Goal: Task Accomplishment & Management: Complete application form

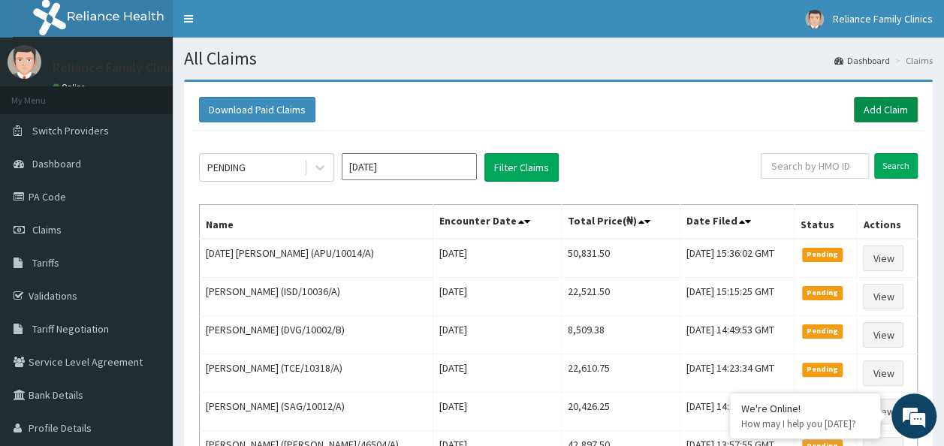
click at [884, 102] on link "Add Claim" at bounding box center [886, 110] width 64 height 26
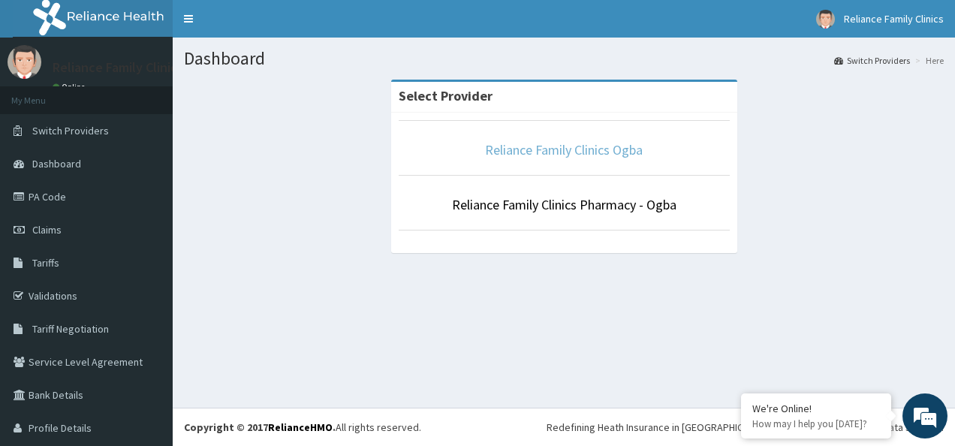
click at [494, 144] on link "Reliance Family Clinics Ogba" at bounding box center [564, 149] width 158 height 17
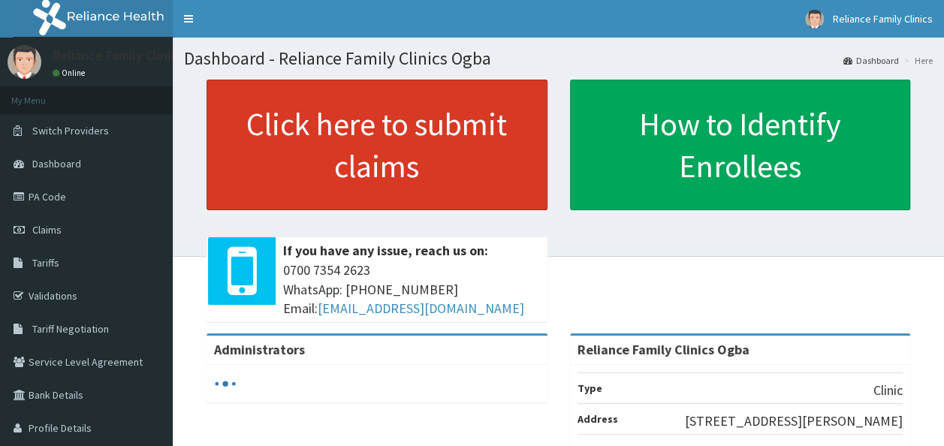
click at [462, 143] on link "Click here to submit claims" at bounding box center [377, 145] width 341 height 131
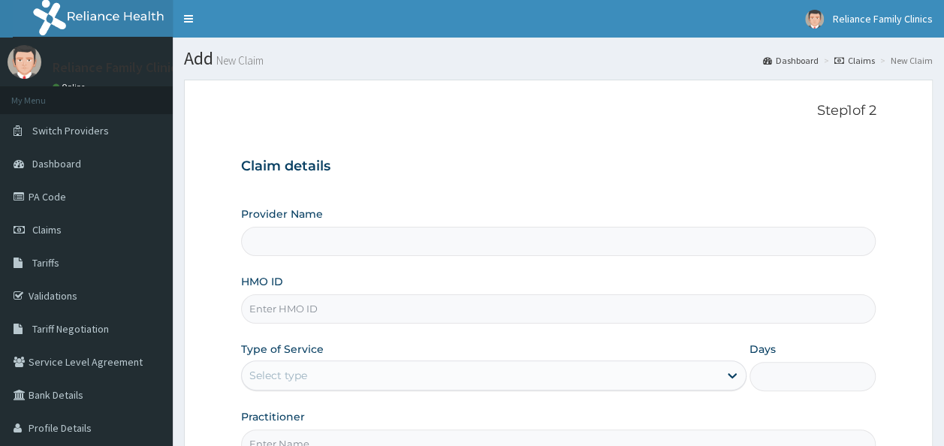
type input "Reliance Family Clinics Ogba"
click at [312, 314] on input "HMO ID" at bounding box center [558, 308] width 635 height 29
paste input "OKB/11150/A"
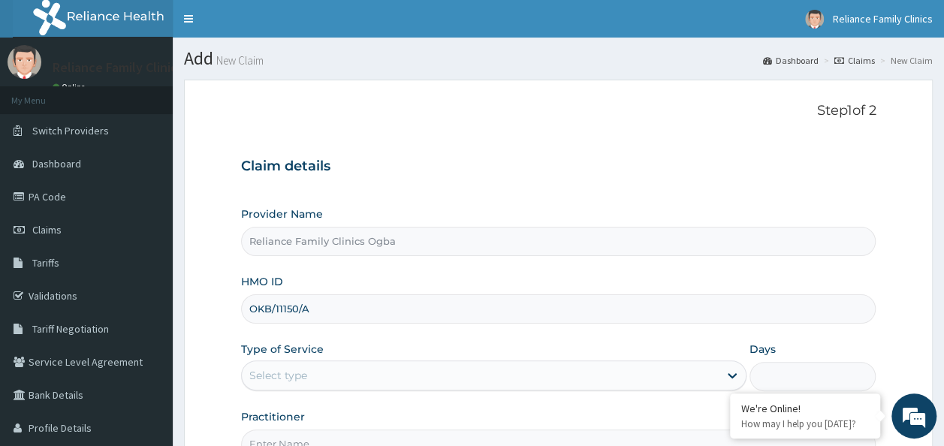
type input "OKB/11150/A"
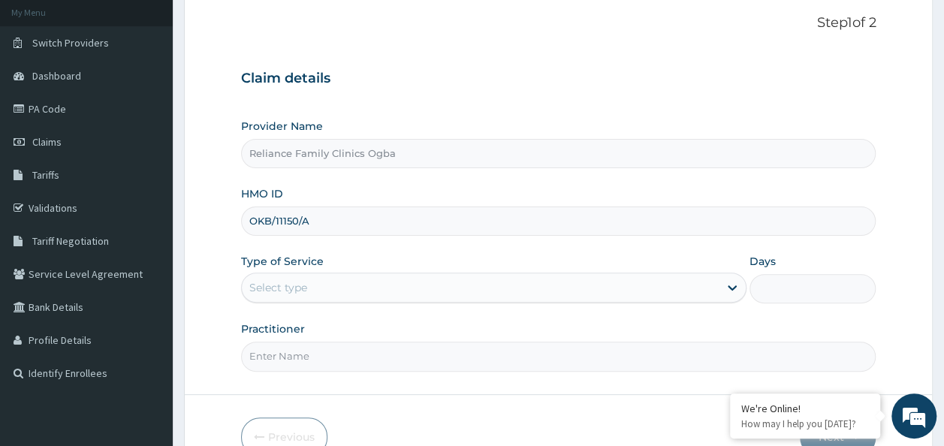
scroll to position [89, 0]
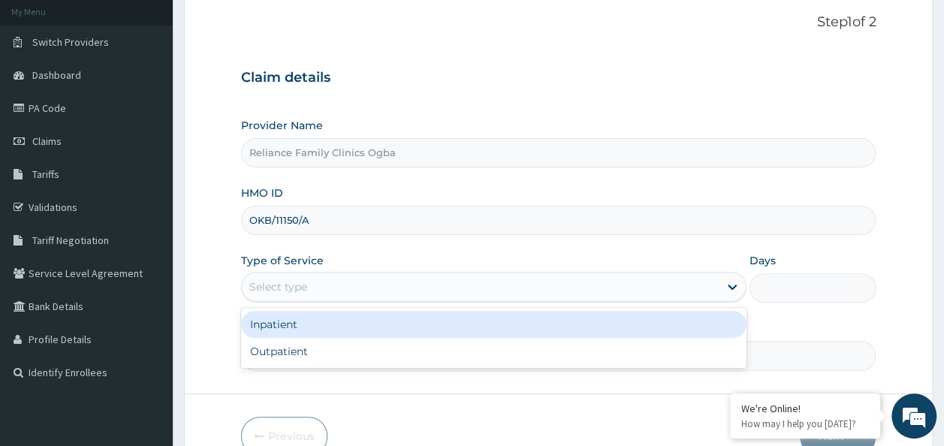
click at [604, 290] on div "Select type" at bounding box center [480, 287] width 477 height 24
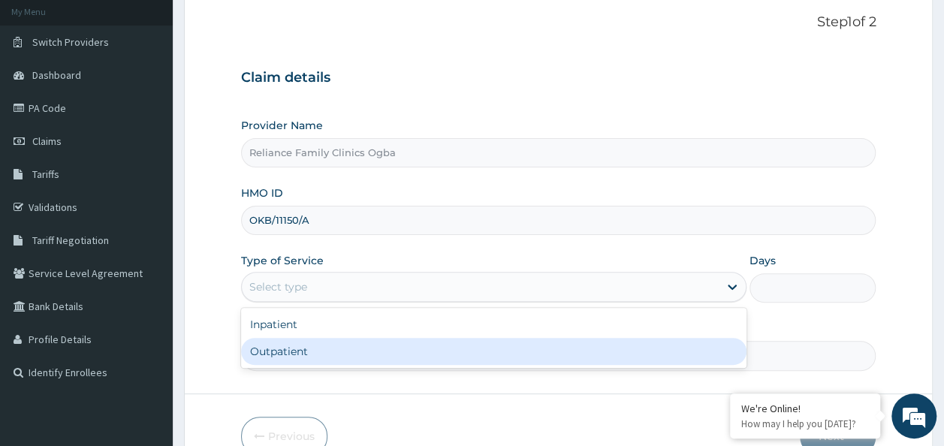
click at [419, 342] on div "Outpatient" at bounding box center [494, 351] width 506 height 27
type input "1"
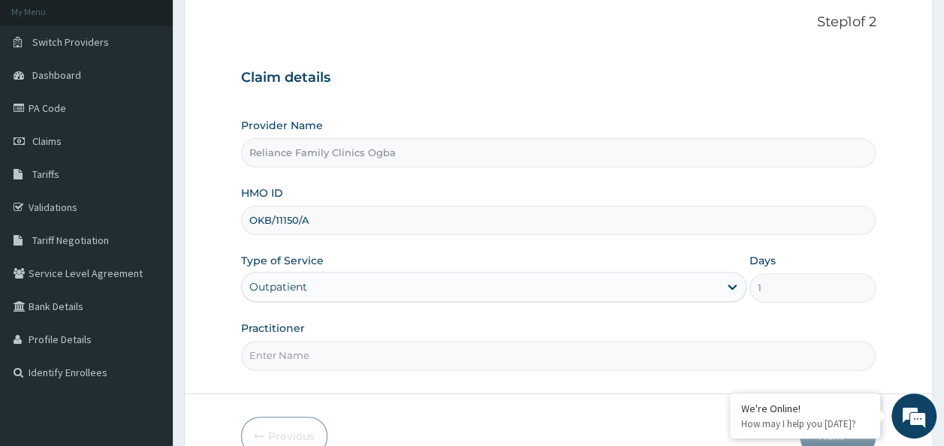
scroll to position [168, 0]
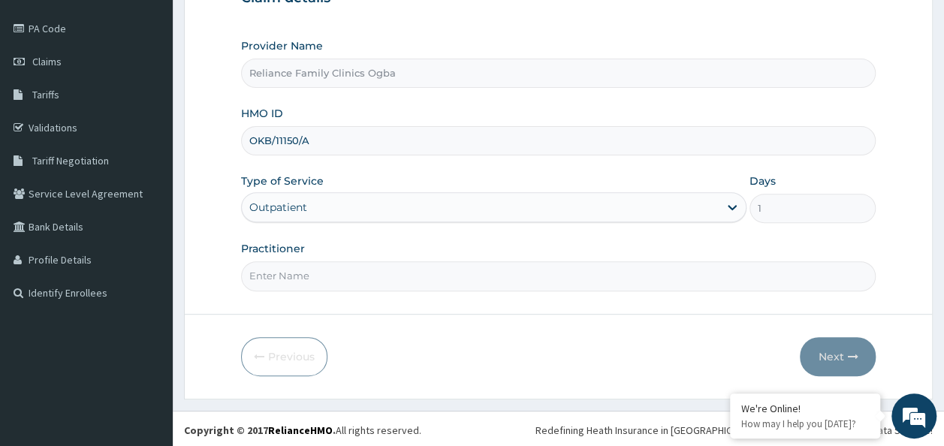
click at [376, 273] on input "Practitioner" at bounding box center [558, 275] width 635 height 29
type input "DR LOCUM"
click at [848, 347] on button "Next" at bounding box center [838, 356] width 76 height 39
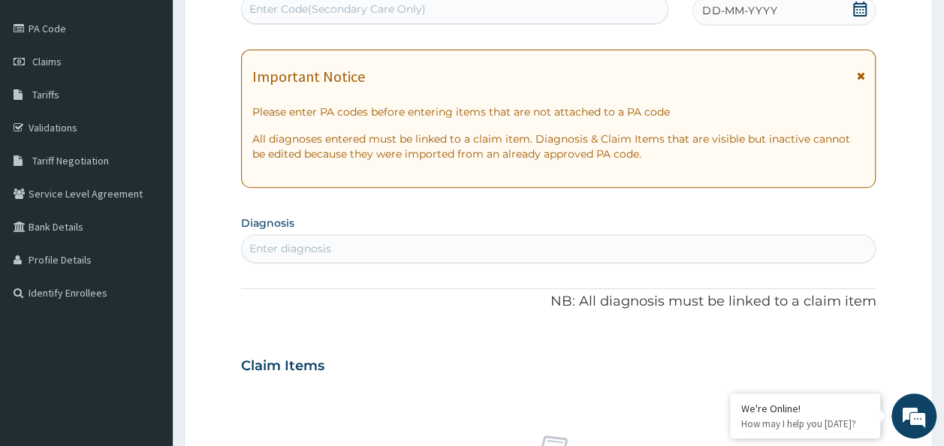
click at [861, 74] on icon at bounding box center [860, 76] width 8 height 11
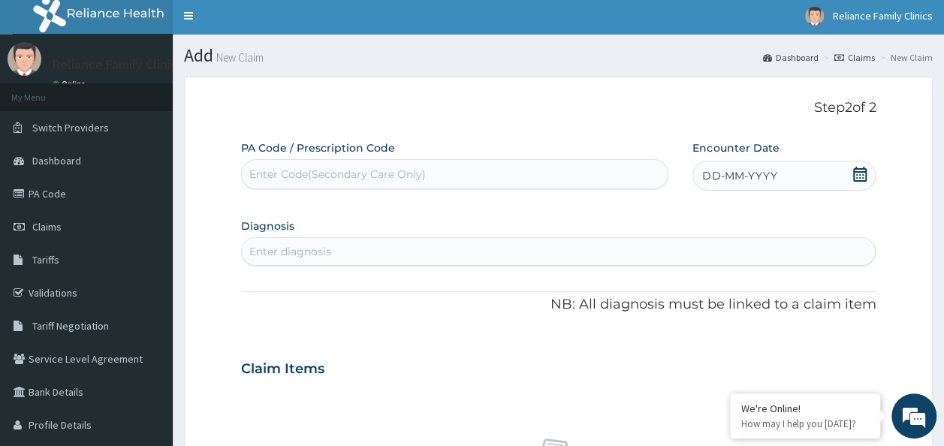
scroll to position [0, 0]
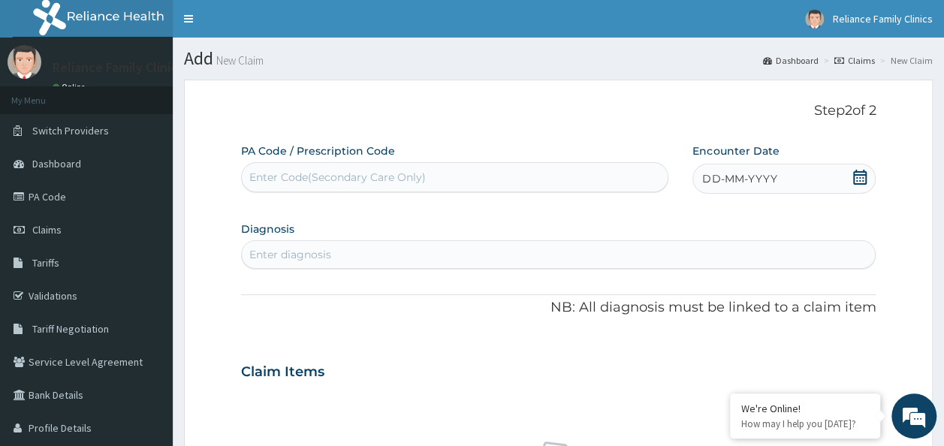
click at [858, 173] on icon at bounding box center [860, 177] width 15 height 15
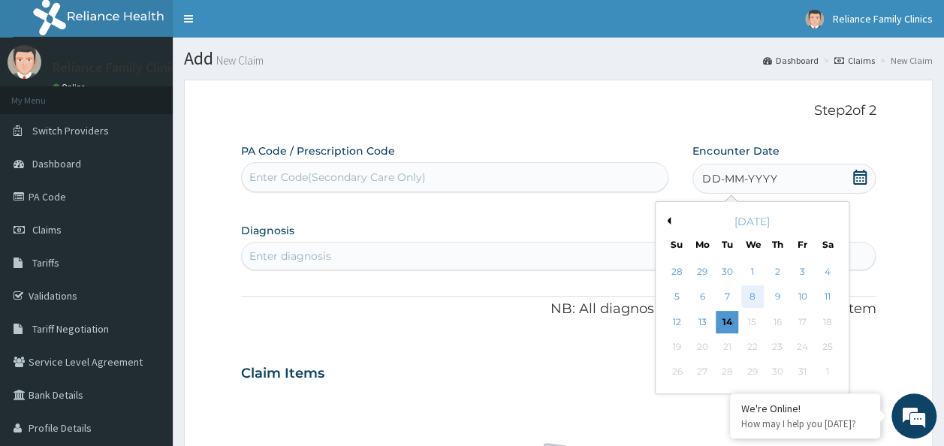
click at [751, 297] on div "8" at bounding box center [752, 297] width 23 height 23
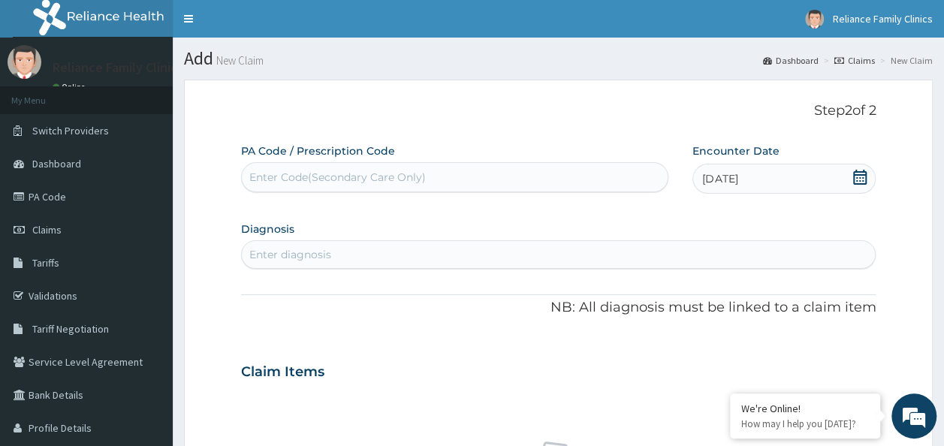
click at [355, 249] on div "Enter diagnosis" at bounding box center [559, 255] width 634 height 24
type input "OTITIS"
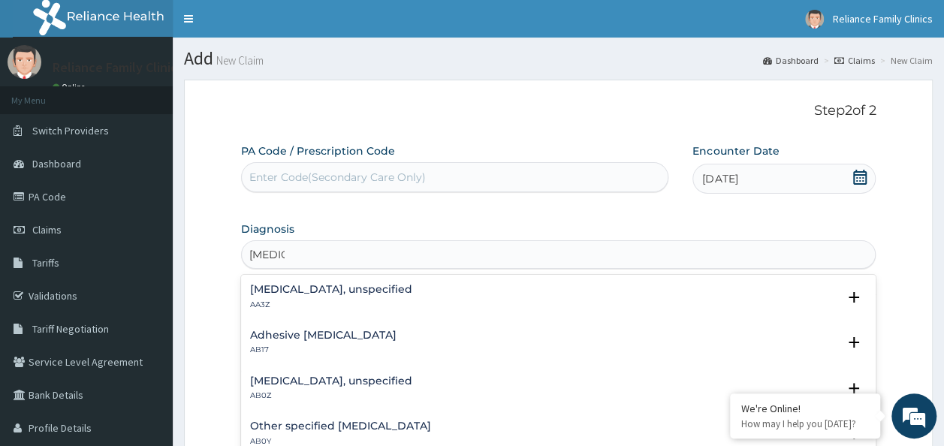
click at [300, 382] on h4 "Otitis media, unspecified" at bounding box center [331, 381] width 162 height 11
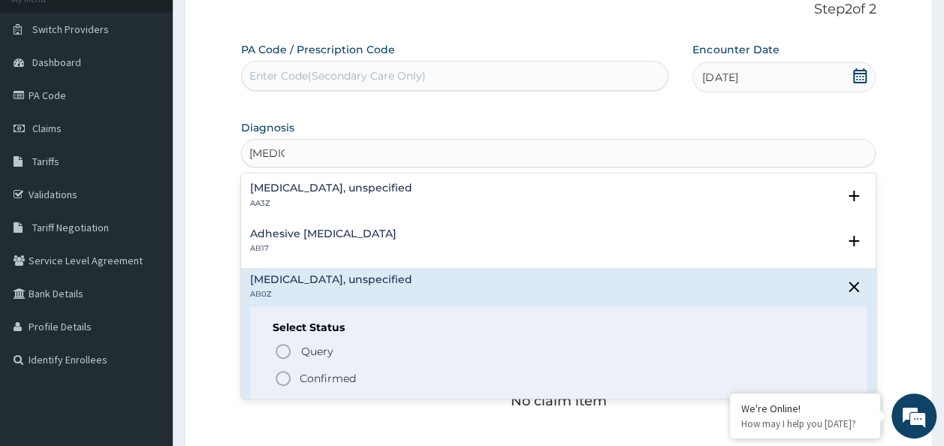
scroll to position [125, 0]
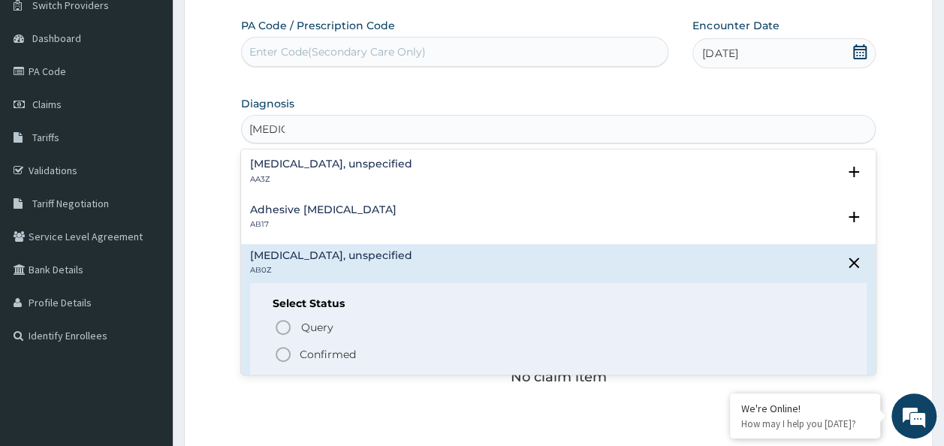
click at [287, 349] on circle "status option filled" at bounding box center [283, 355] width 14 height 14
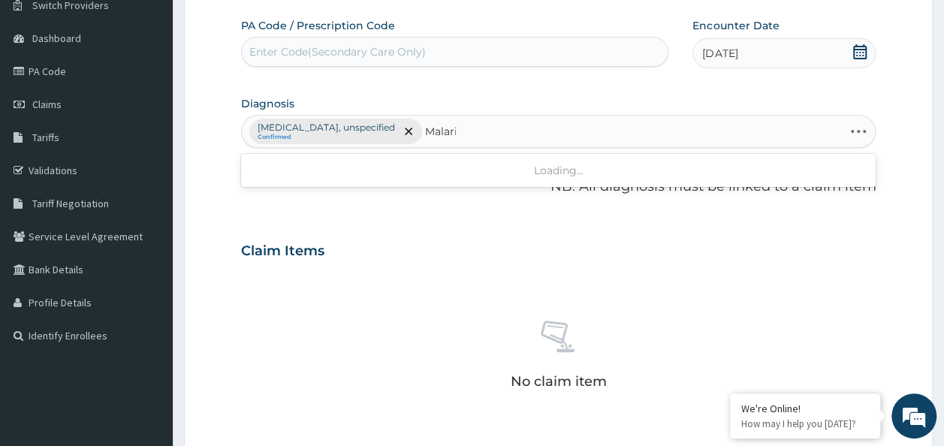
type input "Malaria"
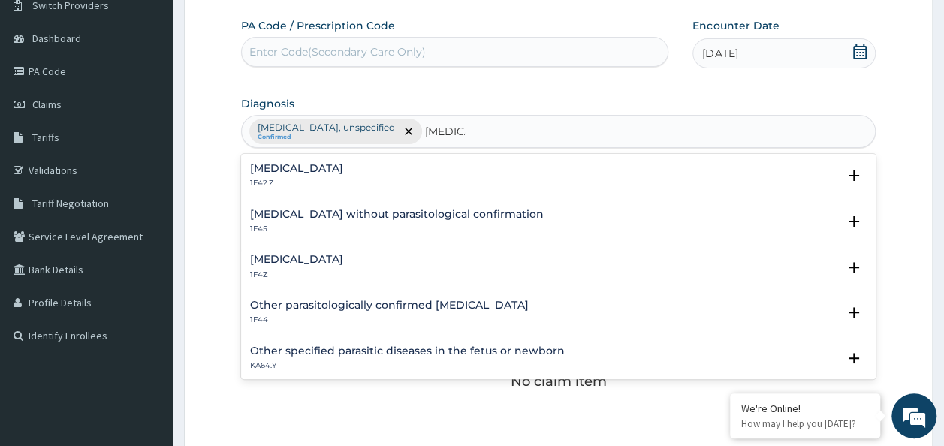
click at [343, 173] on h4 "Plasmodium malariae malaria without complication" at bounding box center [296, 168] width 93 height 11
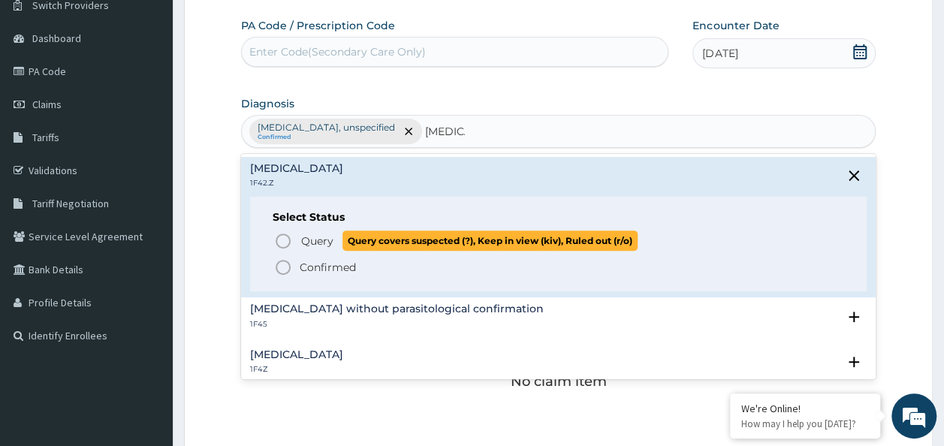
click at [284, 243] on icon "status option query" at bounding box center [283, 241] width 18 height 18
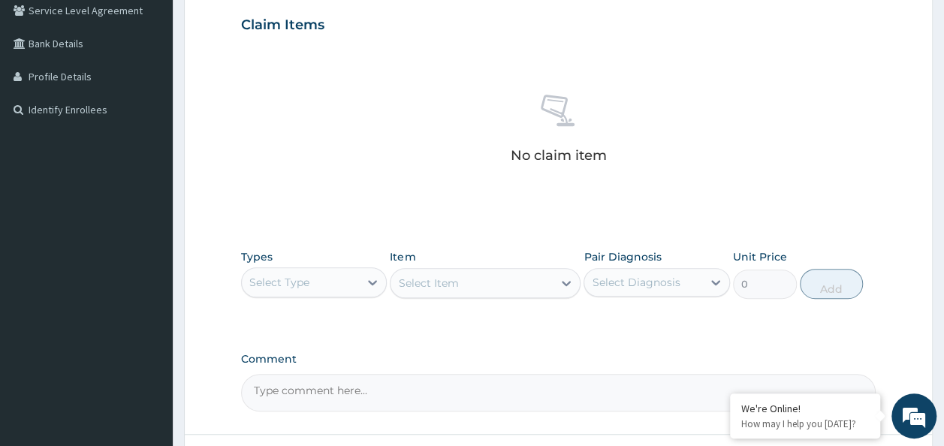
scroll to position [373, 0]
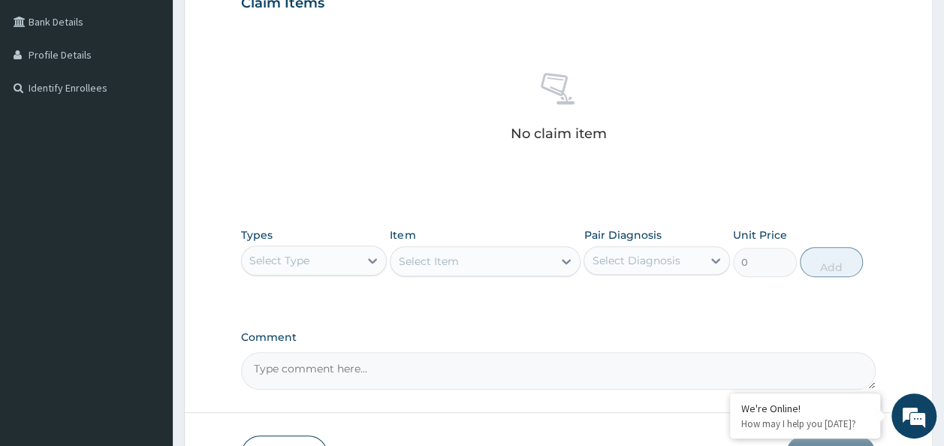
click at [328, 261] on div "Select Type" at bounding box center [301, 261] width 118 height 24
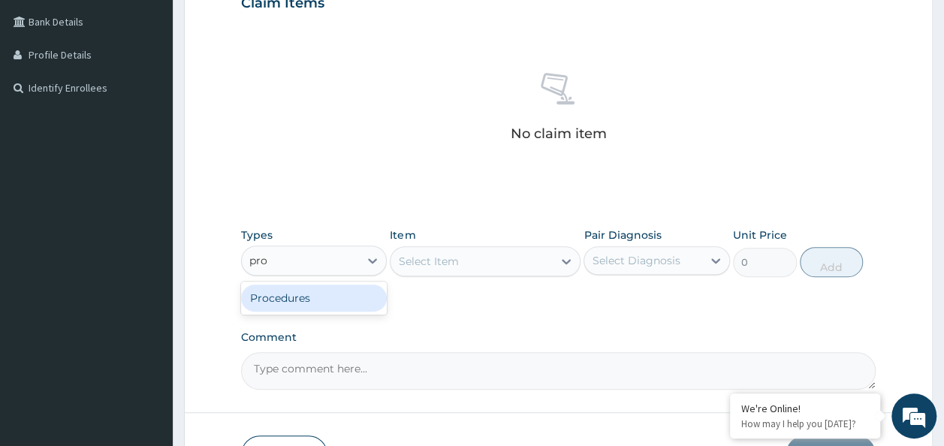
type input "proc"
click at [315, 294] on div "Procedures" at bounding box center [314, 298] width 146 height 27
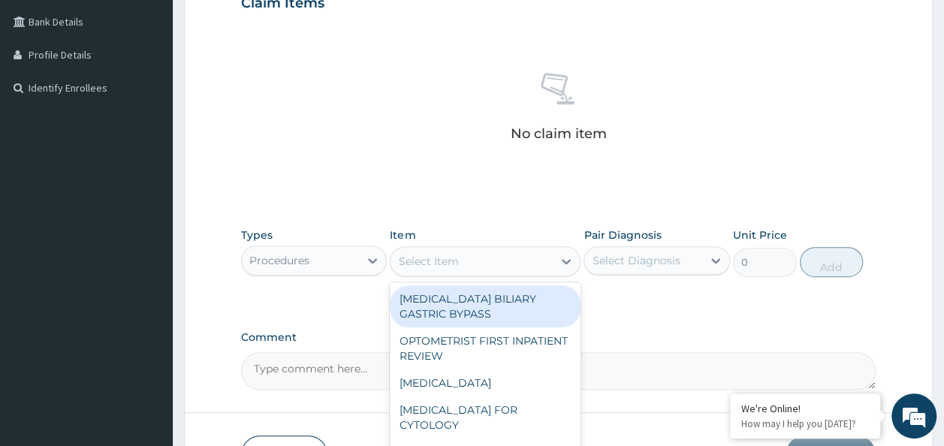
click at [481, 267] on div "Select Item" at bounding box center [472, 261] width 162 height 24
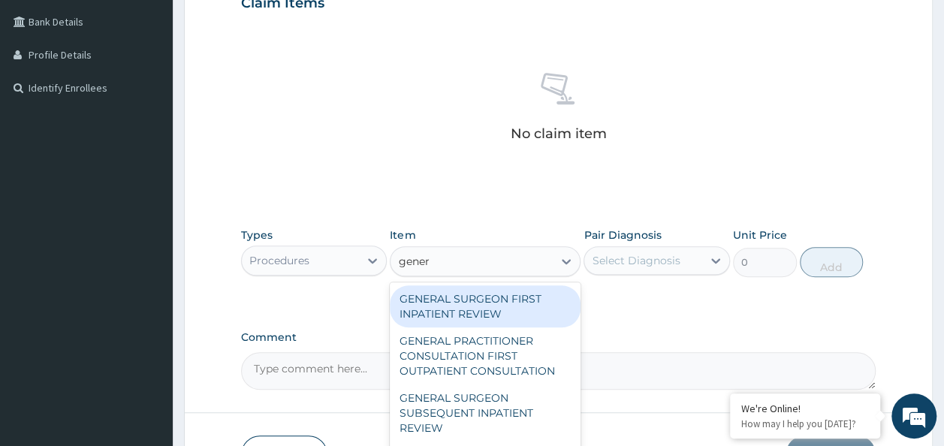
type input "genera"
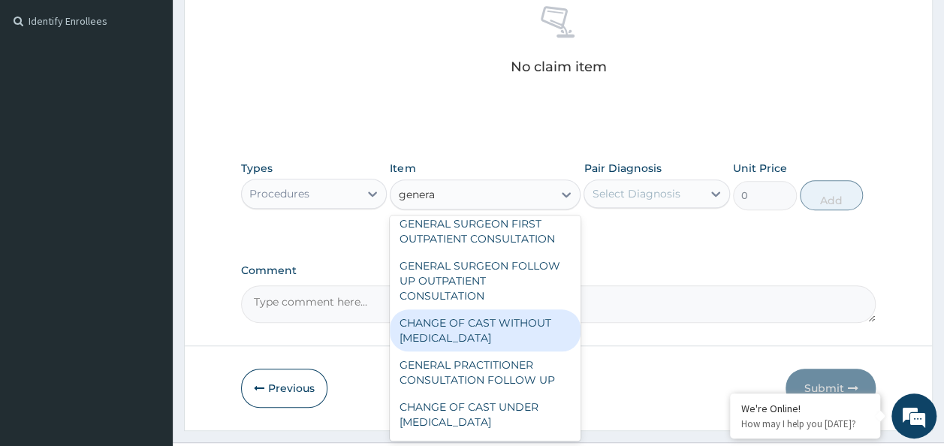
scroll to position [179, 0]
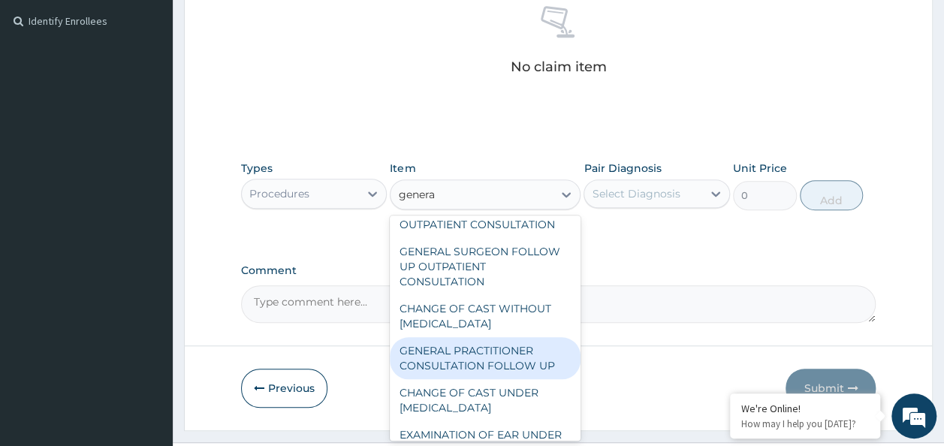
click at [521, 359] on div "GENERAL PRACTITIONER CONSULTATION FOLLOW UP" at bounding box center [485, 358] width 191 height 42
type input "2246.75"
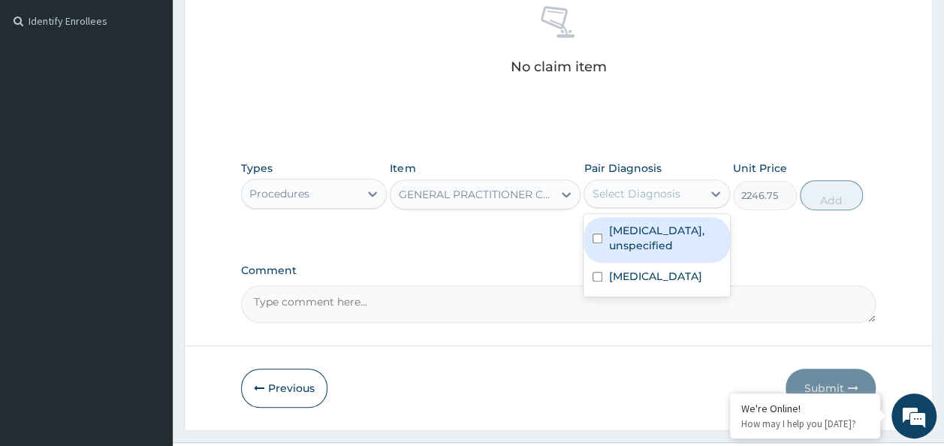
click at [690, 192] on div "Select Diagnosis" at bounding box center [643, 194] width 118 height 24
click at [639, 240] on label "Otitis media, unspecified" at bounding box center [664, 238] width 113 height 30
checkbox input "true"
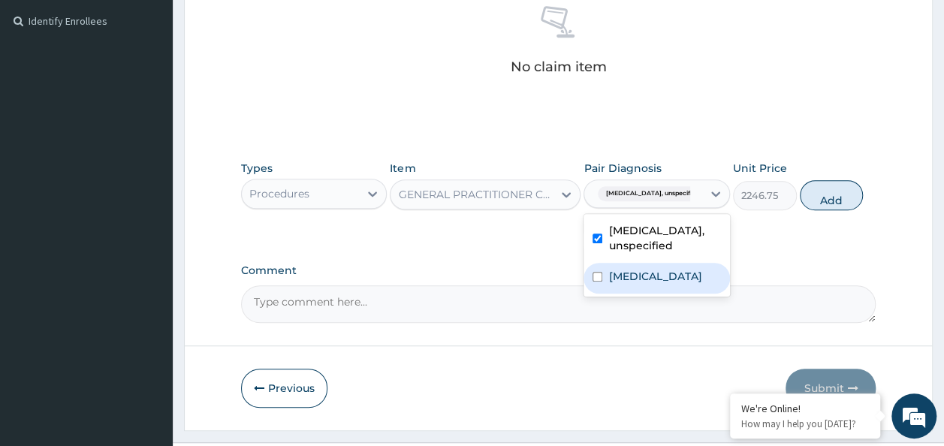
click at [637, 284] on label "Plasmodium malariae malaria without complication" at bounding box center [654, 276] width 93 height 15
checkbox input "true"
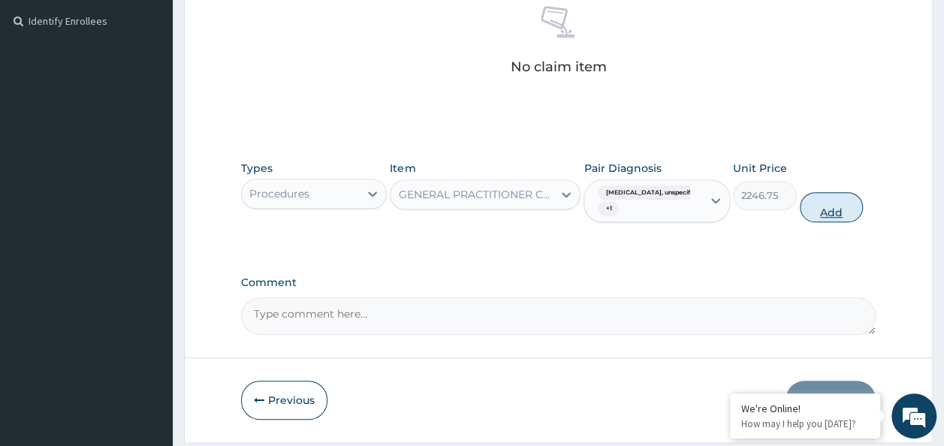
click at [826, 207] on button "Add" at bounding box center [832, 207] width 64 height 30
type input "0"
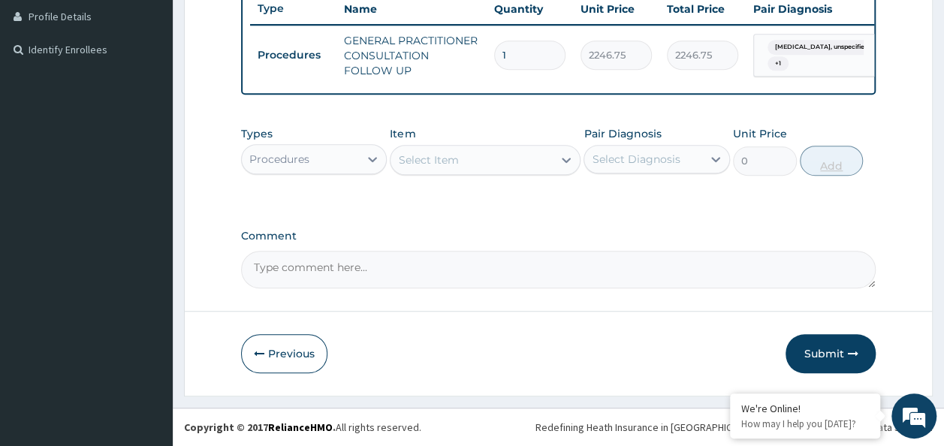
scroll to position [421, 0]
click at [826, 354] on button "Submit" at bounding box center [831, 353] width 90 height 39
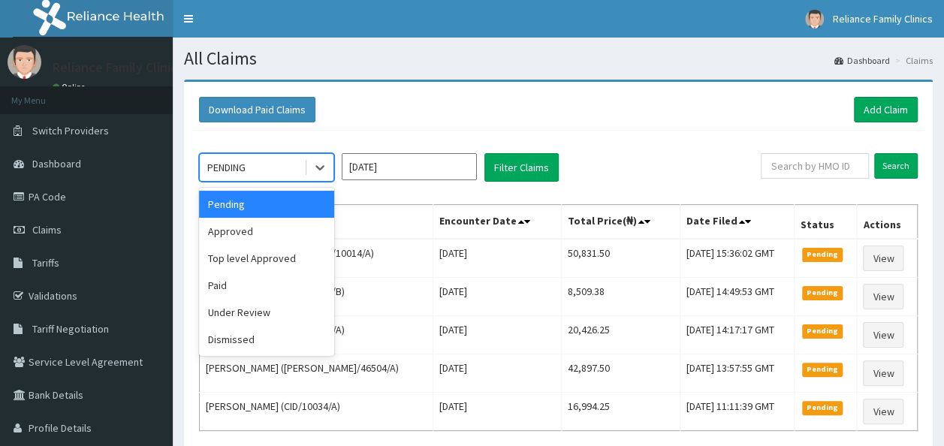
click at [257, 168] on div "PENDING" at bounding box center [252, 167] width 104 height 24
click at [248, 229] on div "Approved" at bounding box center [266, 231] width 135 height 27
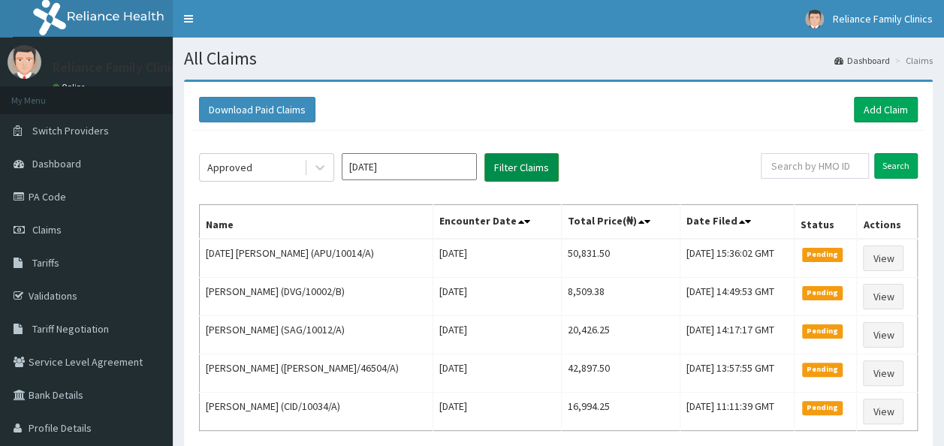
click at [512, 165] on button "Filter Claims" at bounding box center [522, 167] width 74 height 29
